Goal: Task Accomplishment & Management: Manage account settings

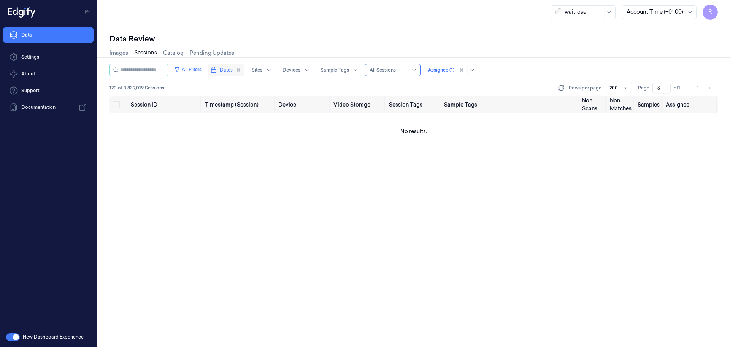
click at [233, 68] on span "Dates" at bounding box center [226, 70] width 13 height 7
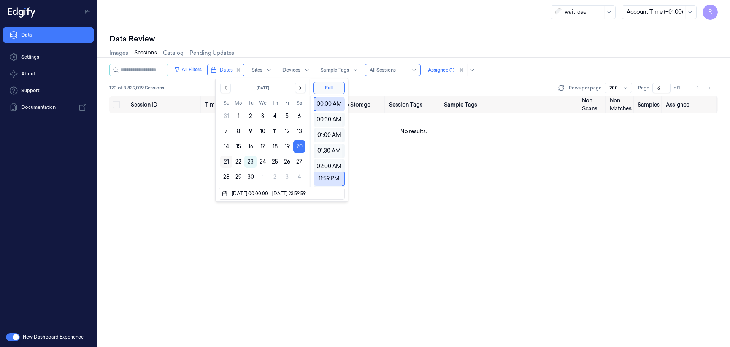
click at [225, 164] on button "21" at bounding box center [226, 162] width 12 height 12
type input "20/09/2025 00:00:00 - 21/09/2025 23:59:59"
click at [329, 20] on div "waitrose Account Time (+01:00) R" at bounding box center [413, 12] width 633 height 24
type input "1"
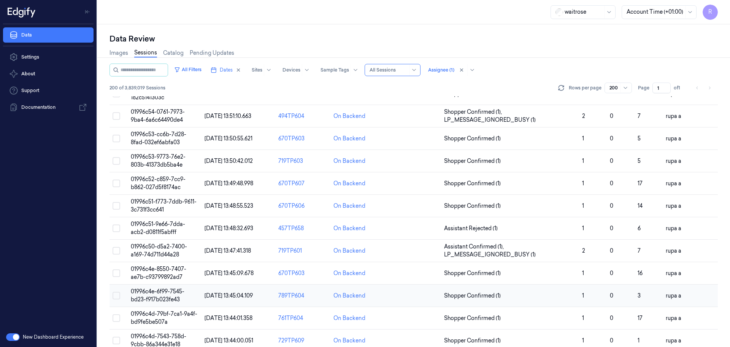
scroll to position [904, 0]
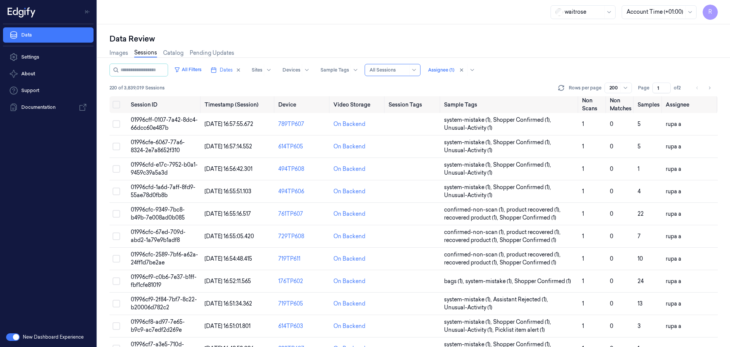
scroll to position [904, 0]
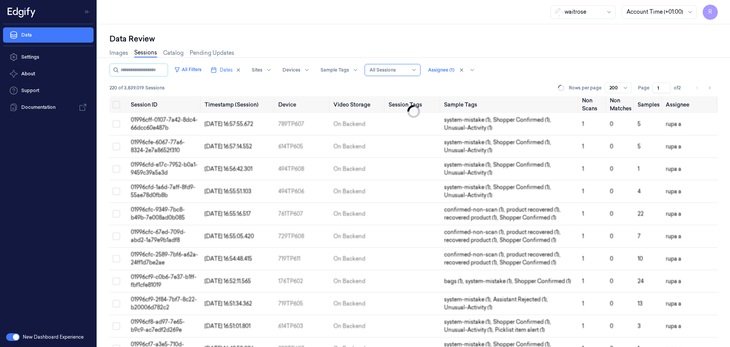
scroll to position [904, 0]
